Goal: Task Accomplishment & Management: Manage account settings

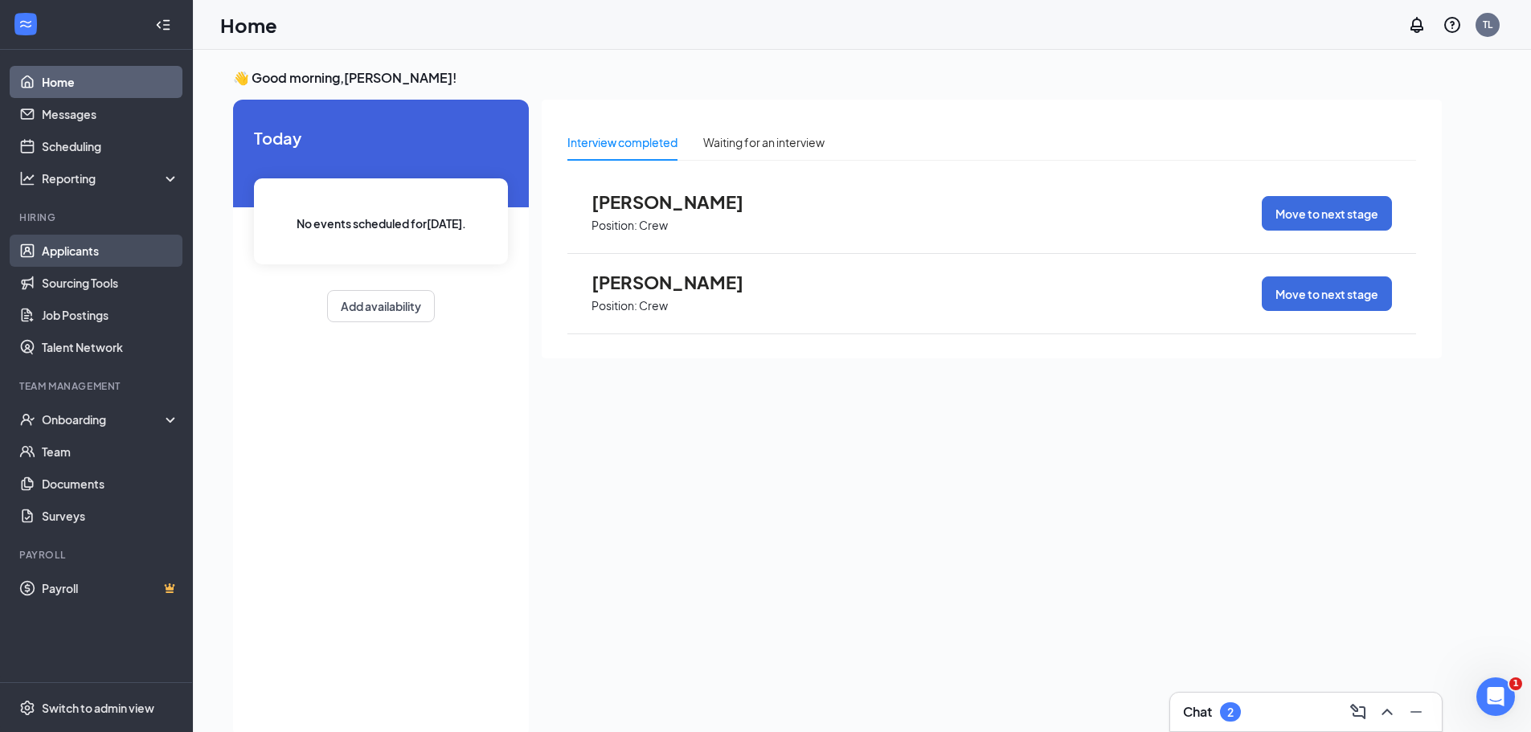
click at [112, 243] on link "Applicants" at bounding box center [110, 251] width 137 height 32
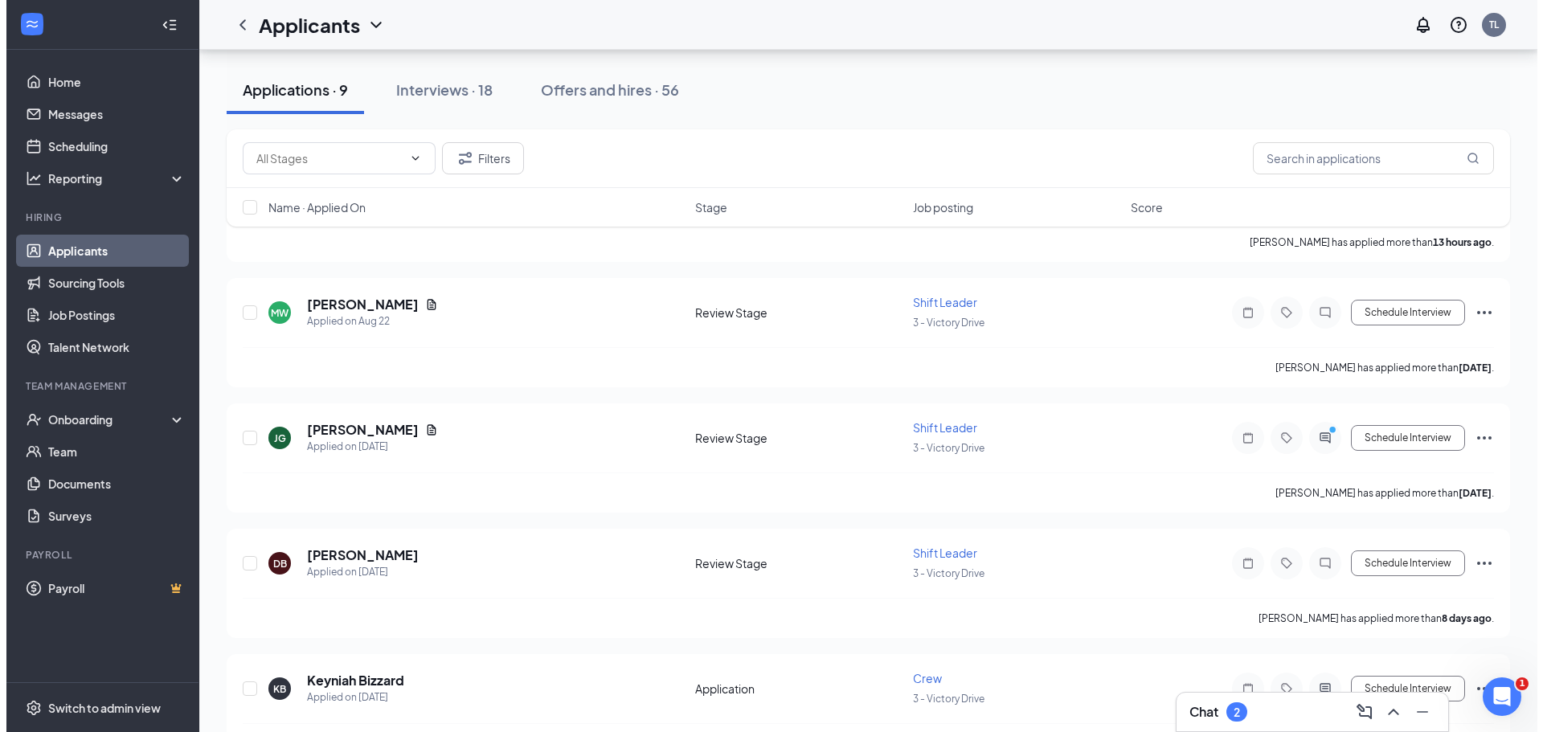
scroll to position [160, 0]
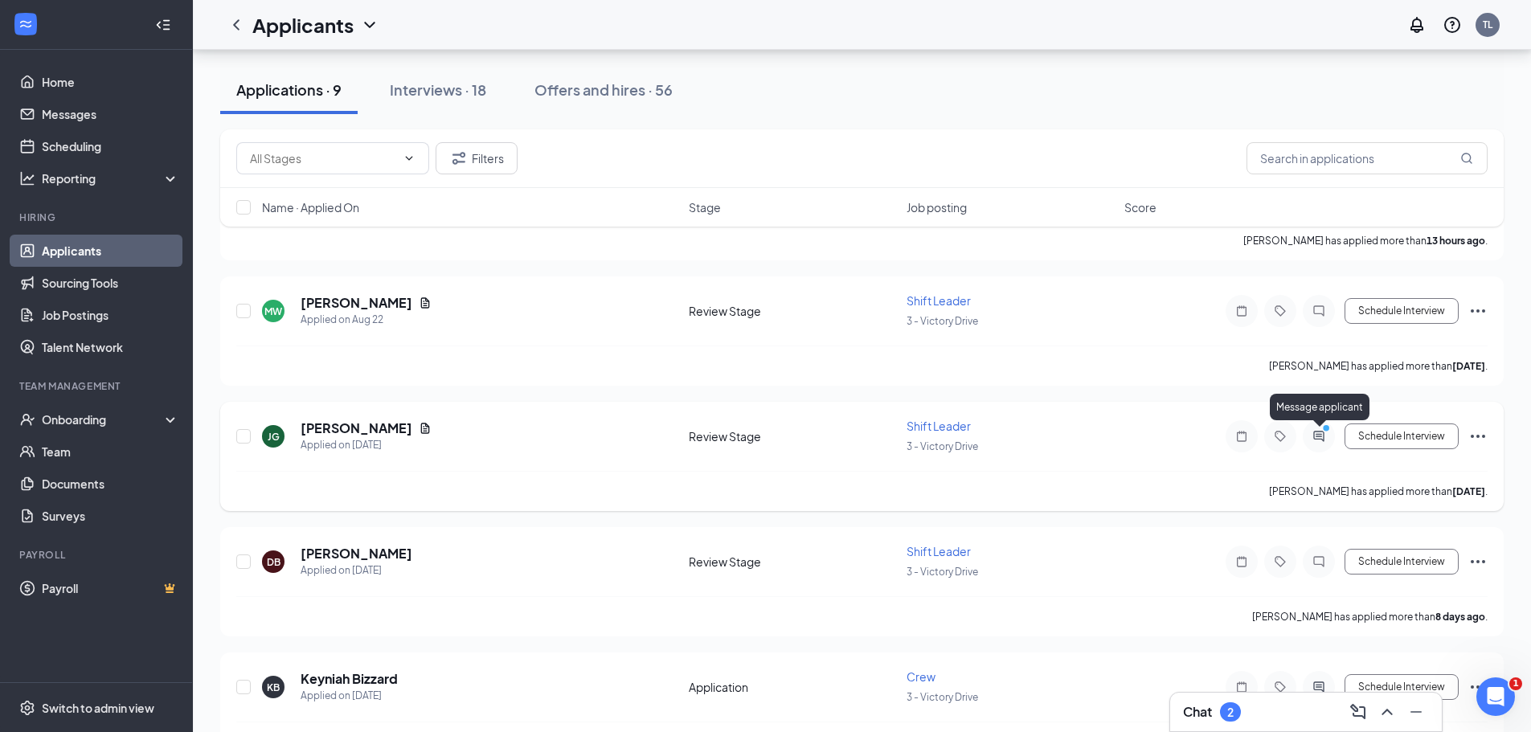
click at [1320, 438] on icon "ActiveChat" at bounding box center [1318, 436] width 19 height 13
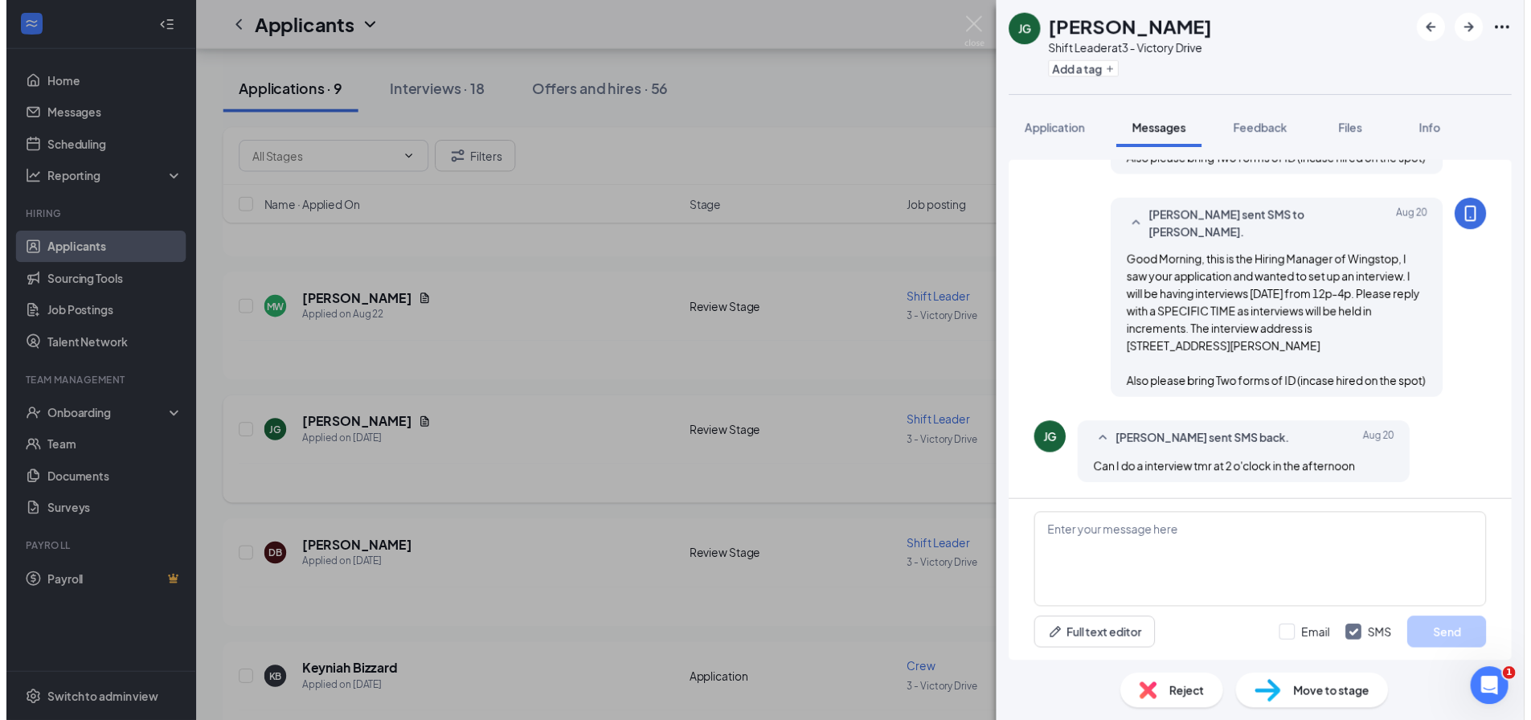
scroll to position [313, 0]
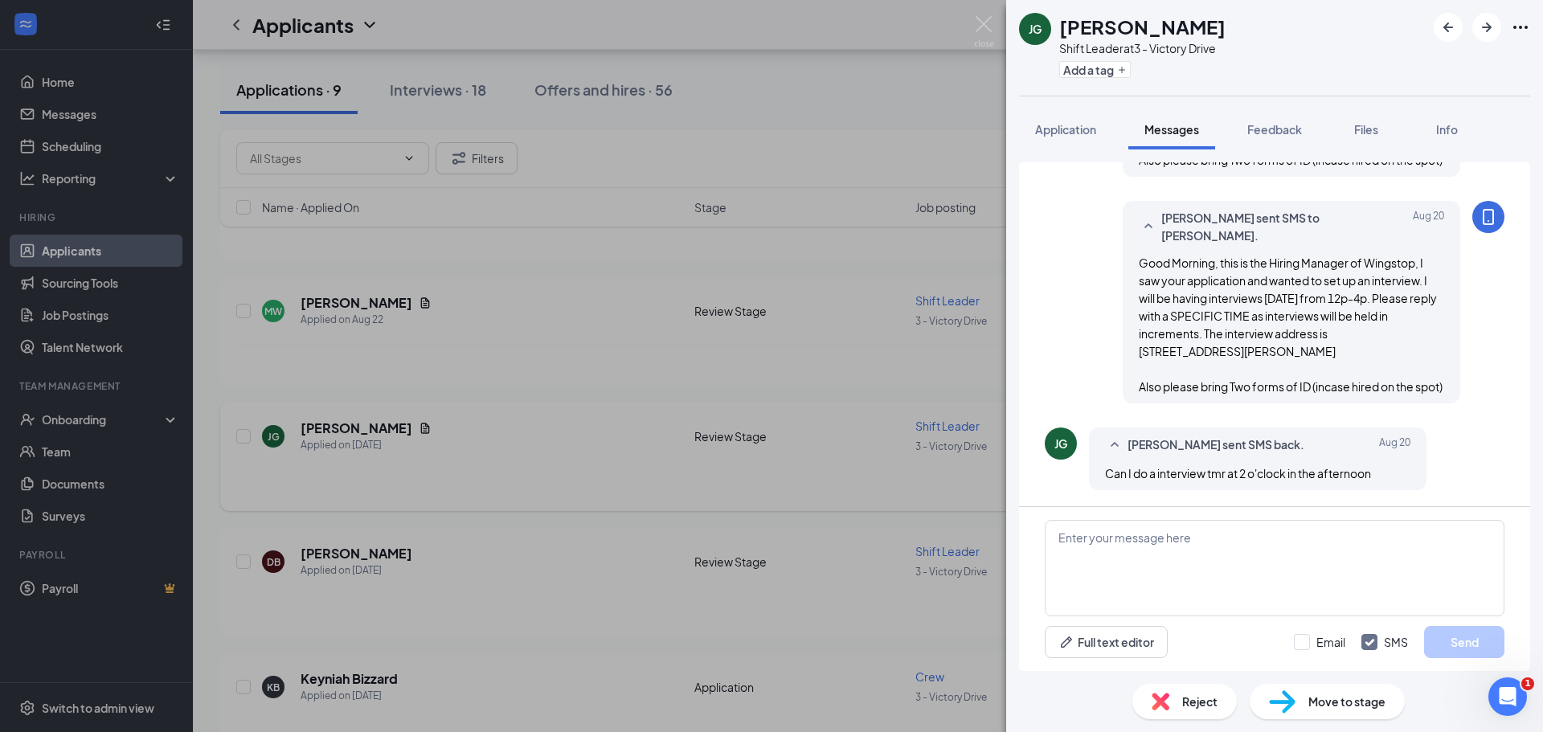
drag, startPoint x: 1334, startPoint y: 392, endPoint x: 1330, endPoint y: 427, distance: 34.8
click at [1333, 422] on div "Applicant System Update (2) [PERSON_NAME] sent email to [PERSON_NAME]. [DATE] G…" at bounding box center [1275, 213] width 460 height 587
drag, startPoint x: 1119, startPoint y: 542, endPoint x: 1120, endPoint y: 534, distance: 8.1
click at [1121, 544] on textarea at bounding box center [1275, 568] width 460 height 96
click at [1441, 130] on span "Info" at bounding box center [1447, 129] width 22 height 14
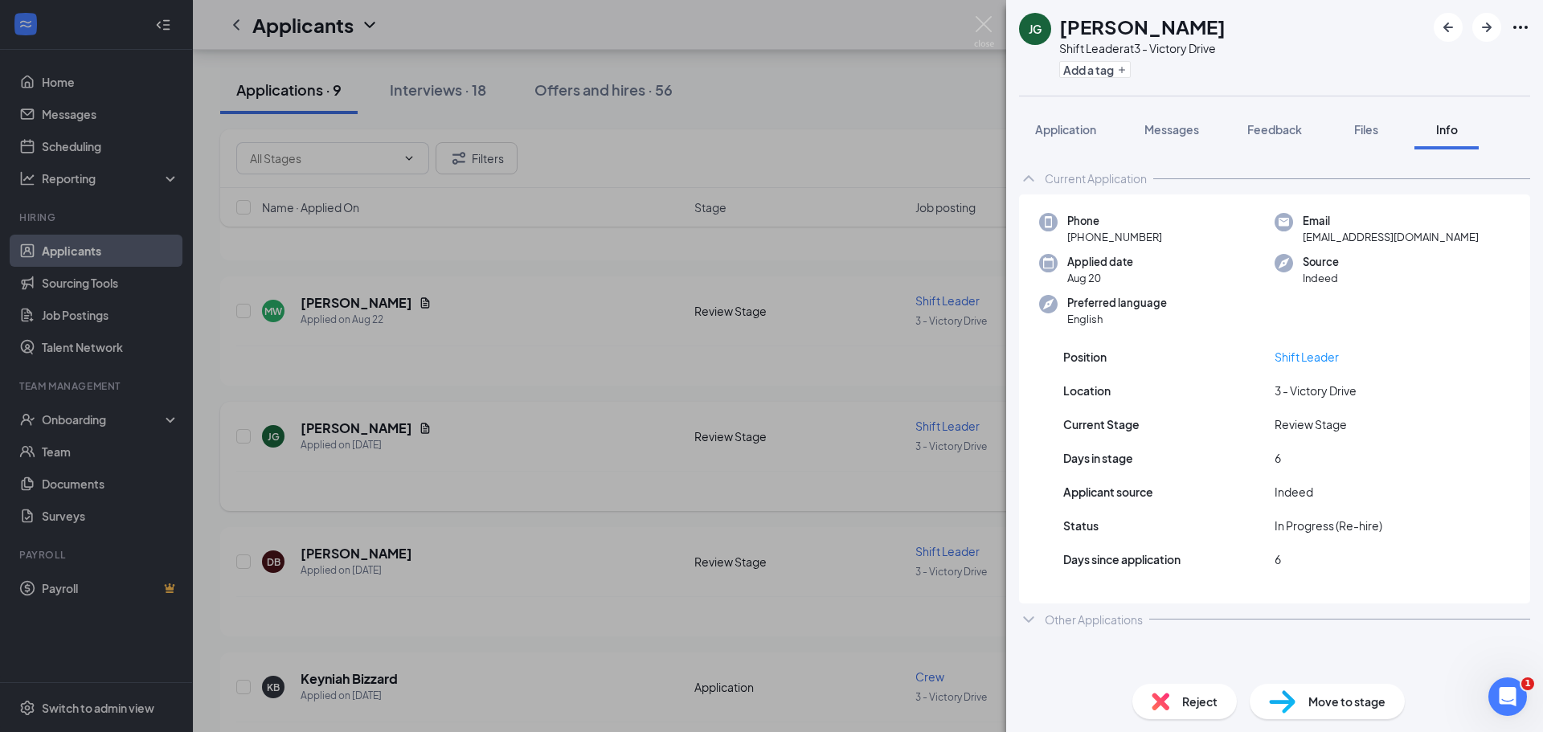
click at [427, 260] on div "[PERSON_NAME] Shift Leader at 3 - Victory Drive Add a tag Application Messages …" at bounding box center [771, 366] width 1543 height 732
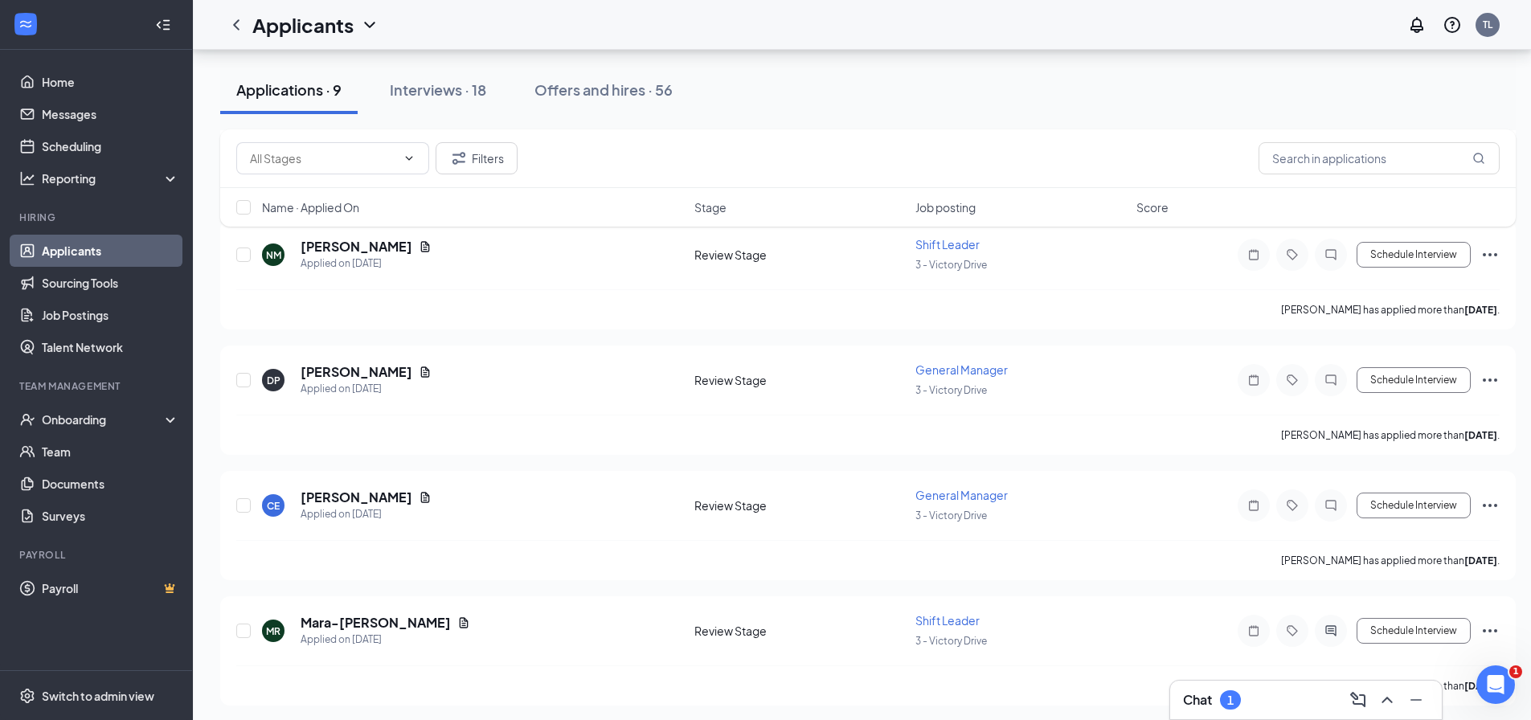
scroll to position [725, 0]
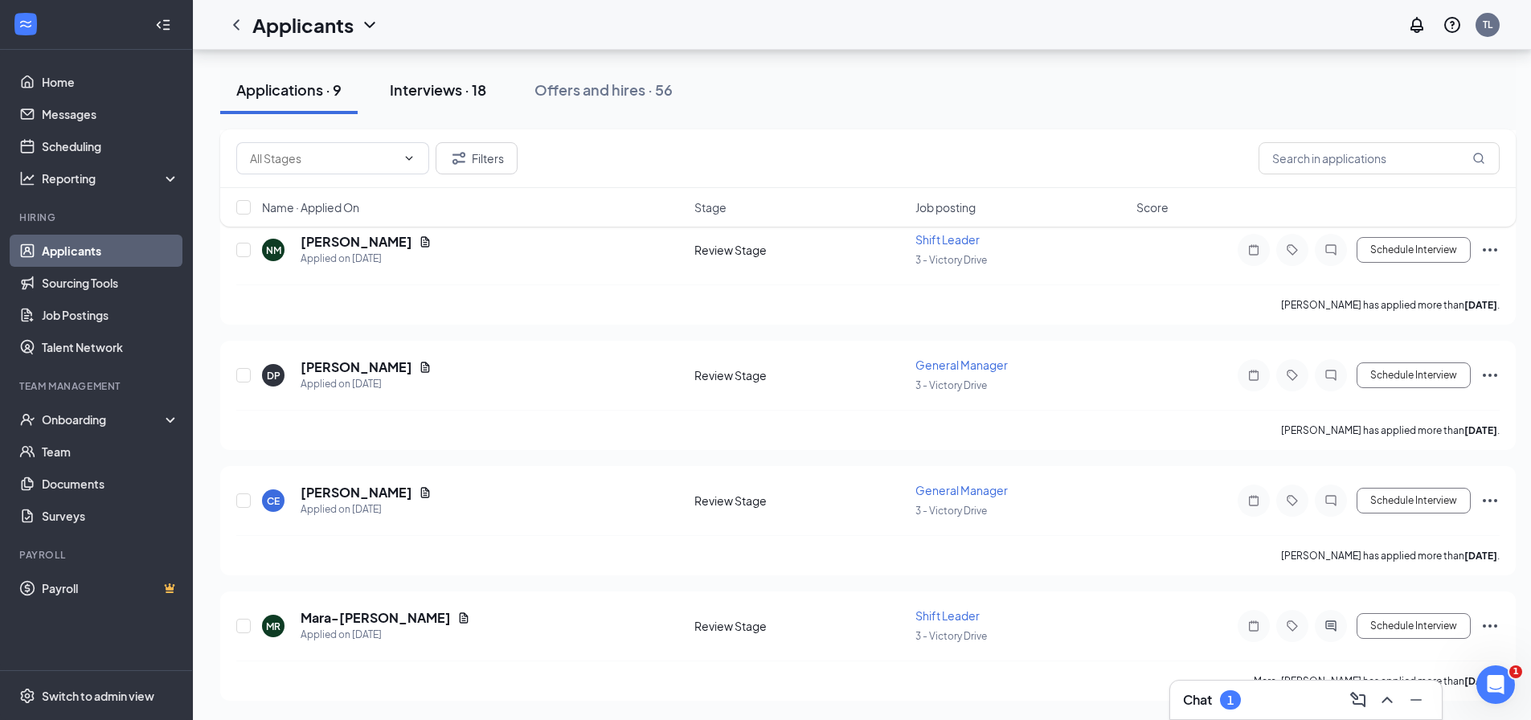
click at [472, 94] on div "Interviews · 18" at bounding box center [438, 90] width 96 height 20
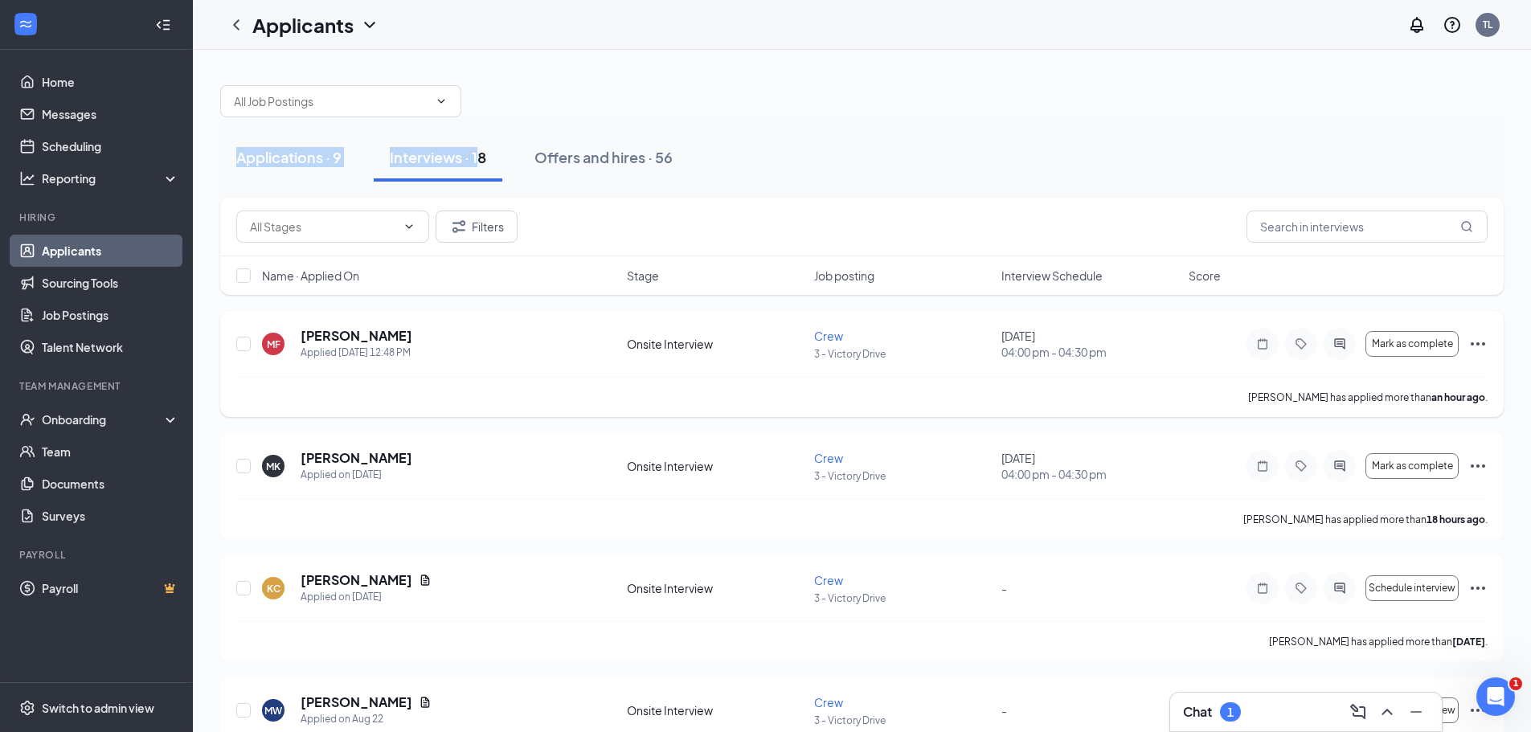
drag, startPoint x: 472, startPoint y: 94, endPoint x: 1042, endPoint y: 383, distance: 639.6
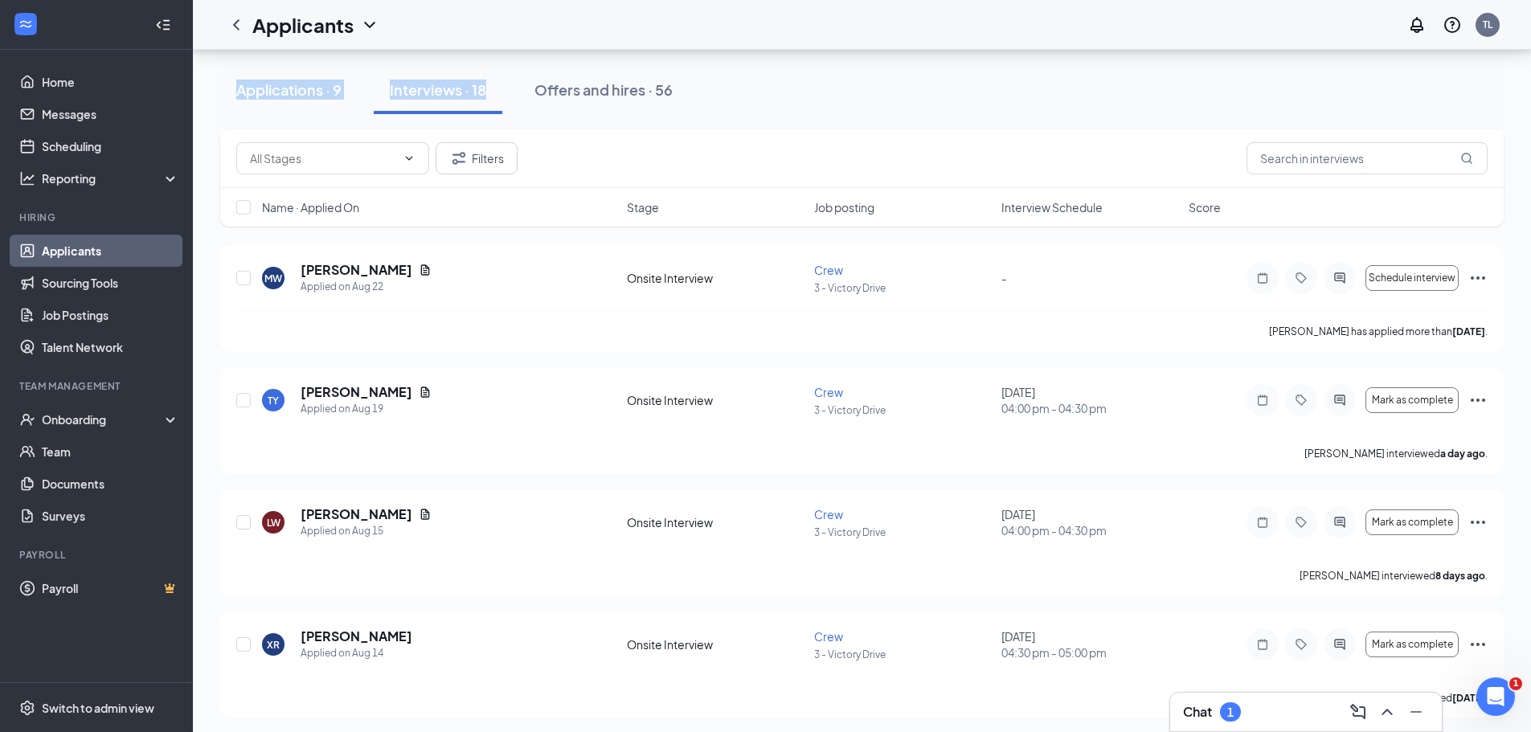
scroll to position [504, 0]
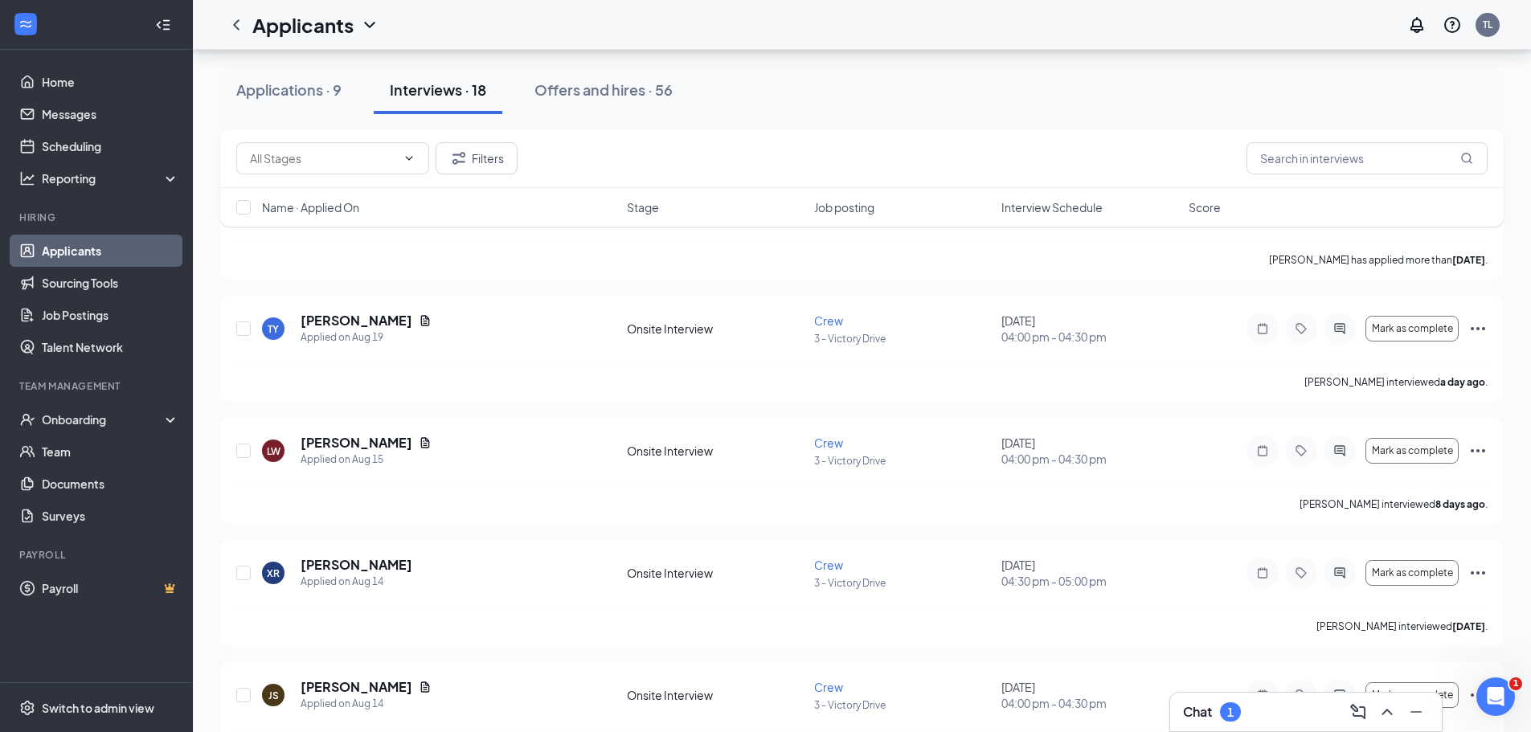
click at [764, 85] on div "Applications · 9 Interviews · 18 Offers and hires · 56" at bounding box center [861, 90] width 1283 height 48
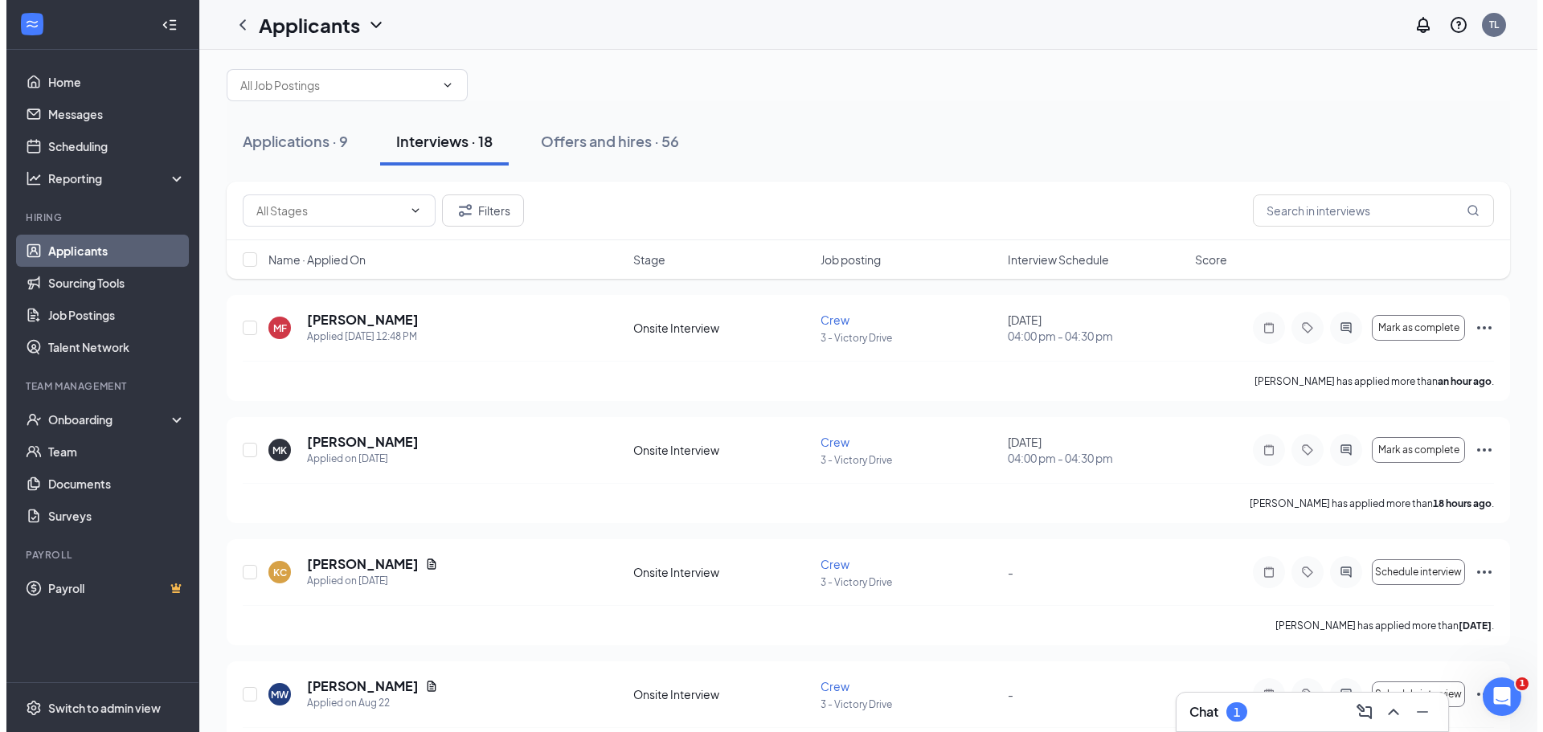
scroll to position [0, 0]
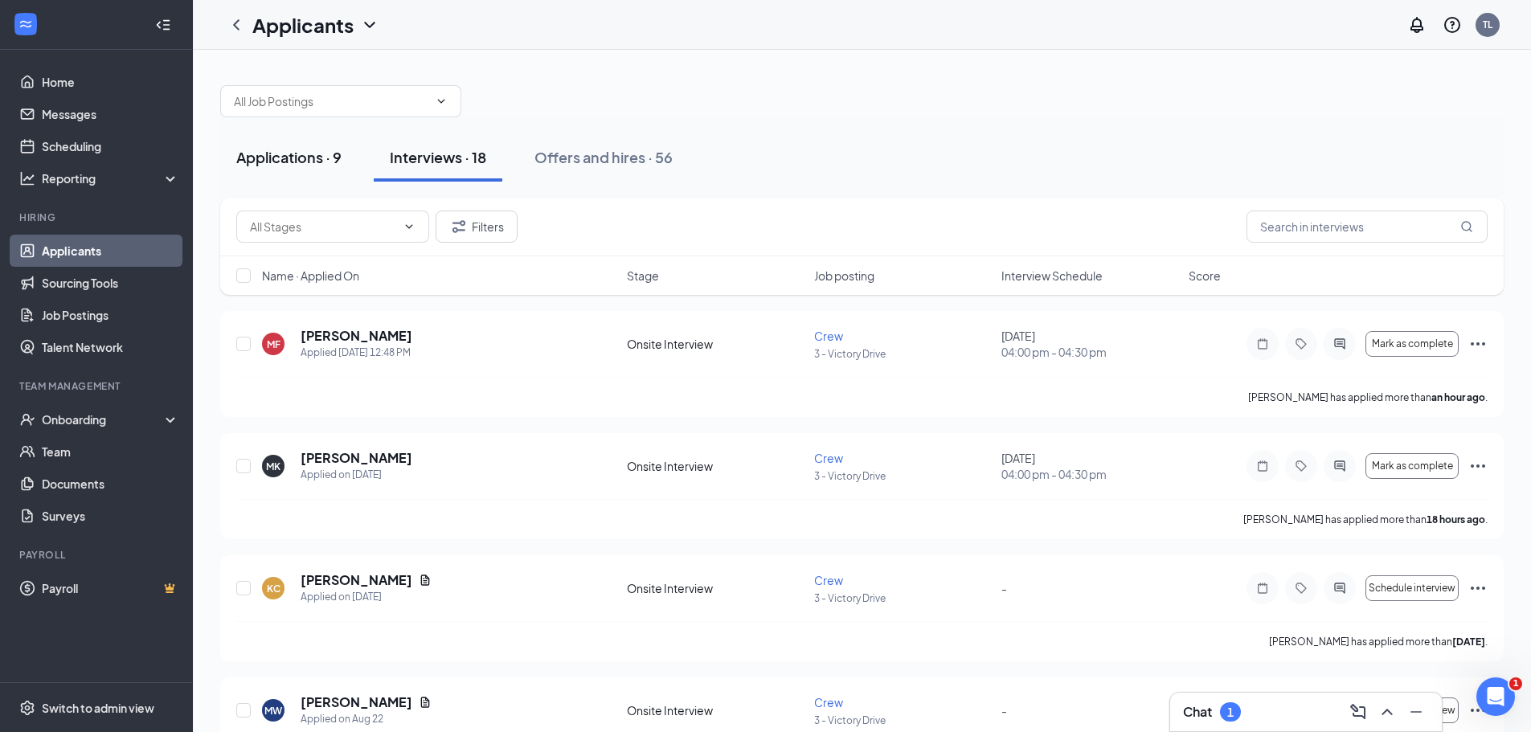
click at [310, 156] on div "Applications · 9" at bounding box center [288, 157] width 105 height 20
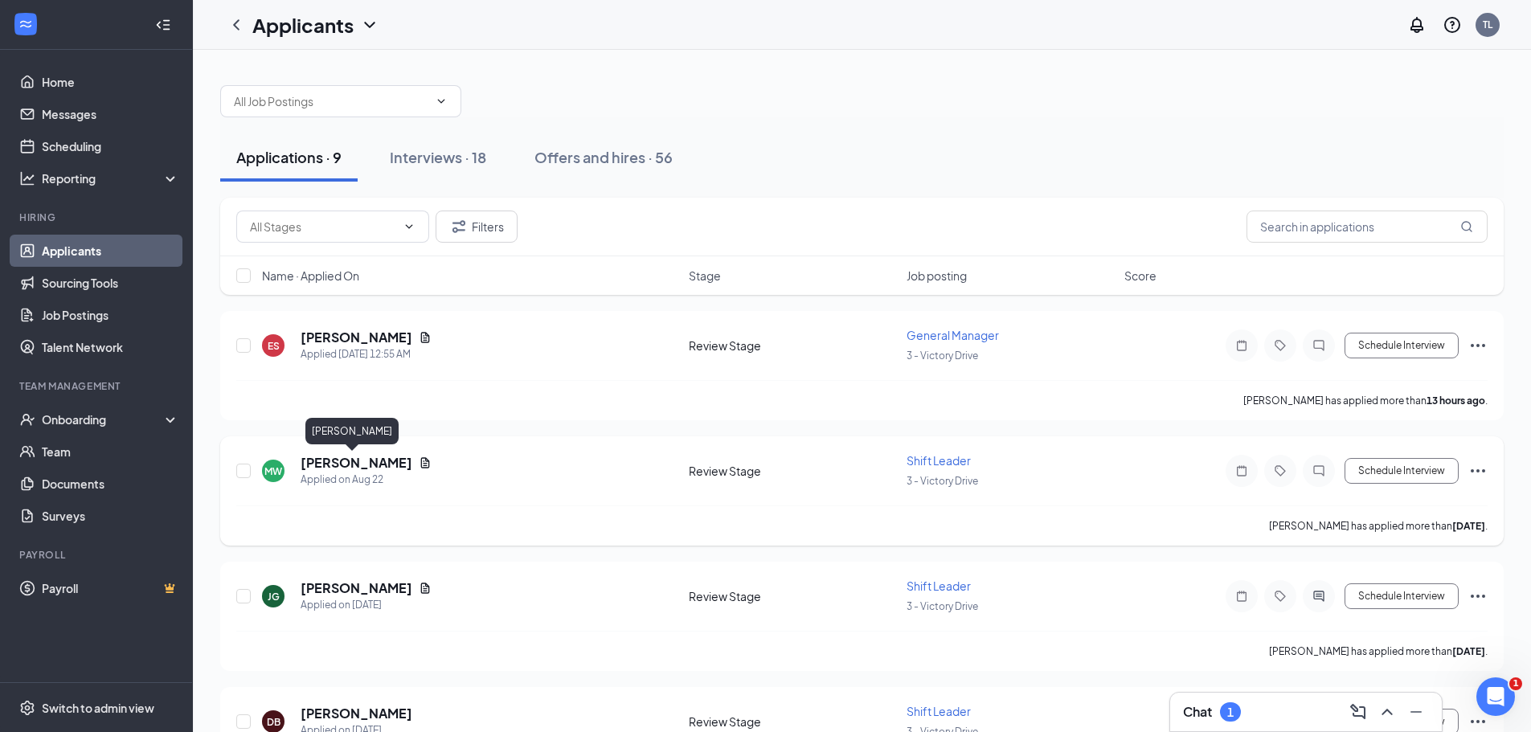
click at [347, 467] on h5 "[PERSON_NAME]" at bounding box center [357, 463] width 112 height 18
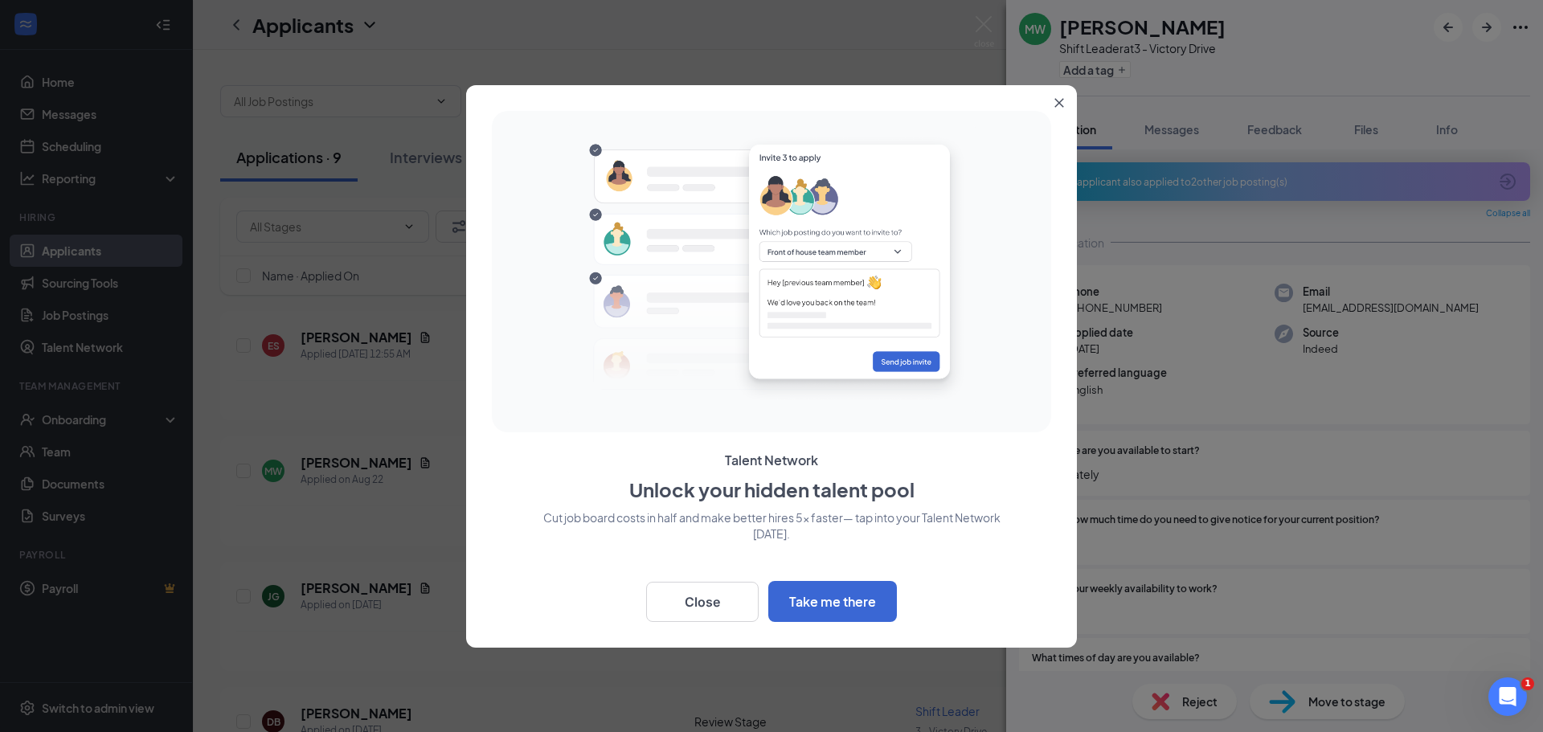
click at [1058, 104] on icon "Close" at bounding box center [1059, 102] width 9 height 9
